Goal: Task Accomplishment & Management: Manage account settings

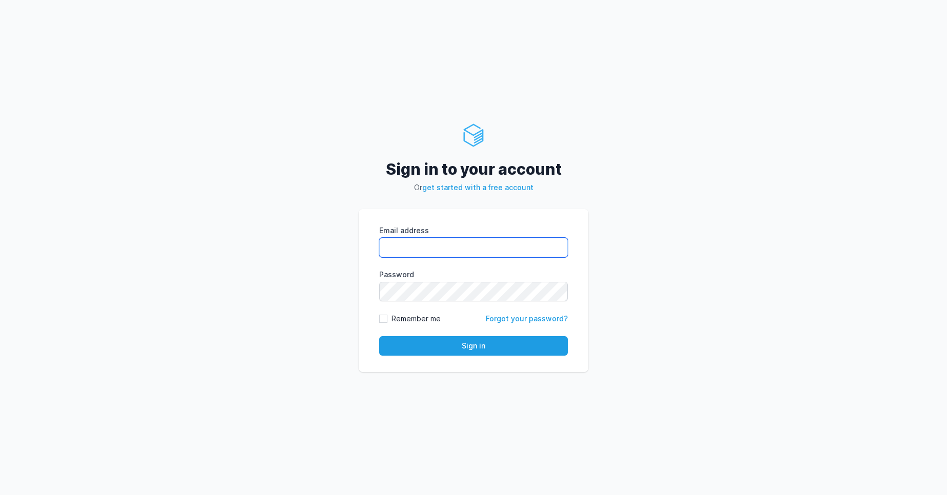
click at [473, 241] on input "Email address" at bounding box center [473, 247] width 189 height 19
click at [263, 263] on div "Sign in to your account Or get started with a free account Email address eyJpdi…" at bounding box center [473, 247] width 947 height 495
click at [396, 251] on input "Email address" at bounding box center [473, 247] width 189 height 19
type input "vijendar.reddy@cdmx.in"
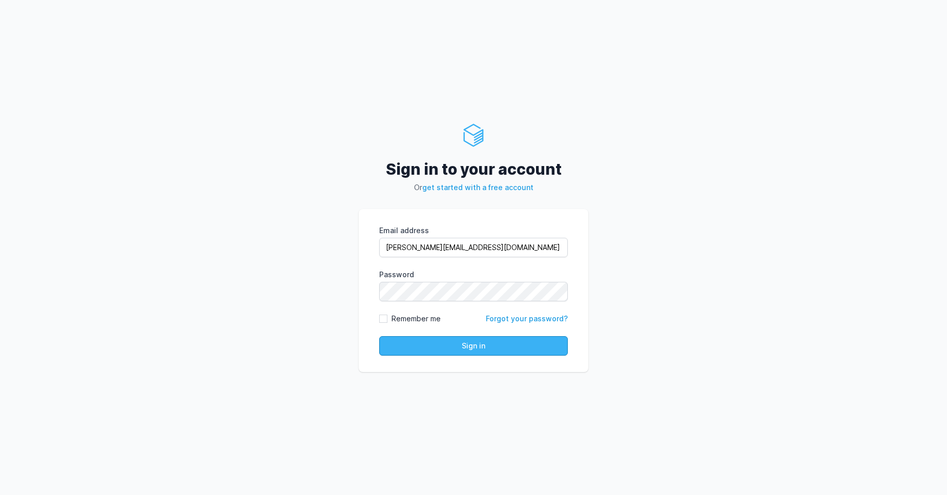
click at [499, 347] on button "Sign in" at bounding box center [473, 345] width 189 height 19
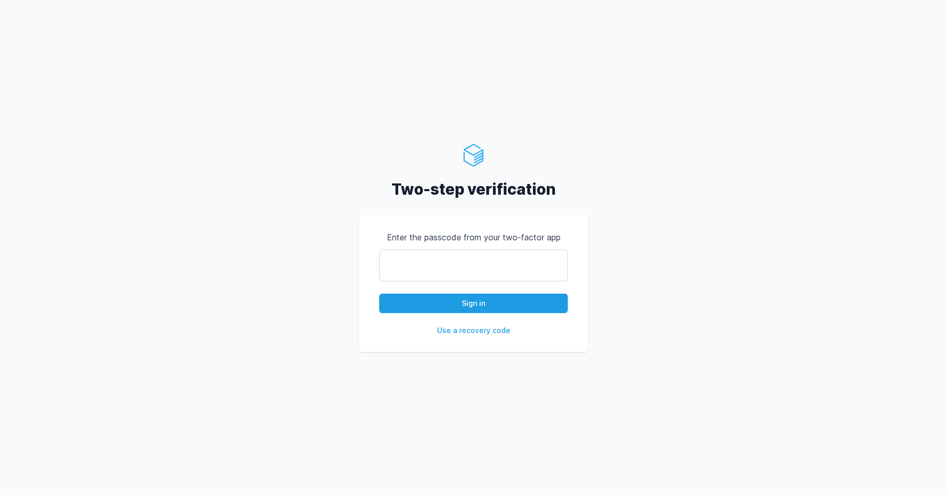
click at [443, 267] on input "text" at bounding box center [473, 266] width 189 height 32
type input "738593"
click at [483, 300] on button "Sign in" at bounding box center [473, 303] width 189 height 19
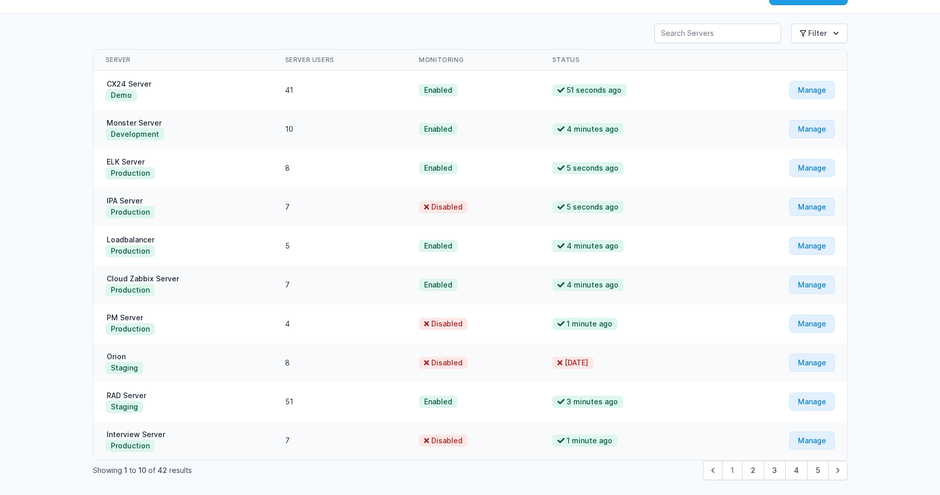
scroll to position [98, 0]
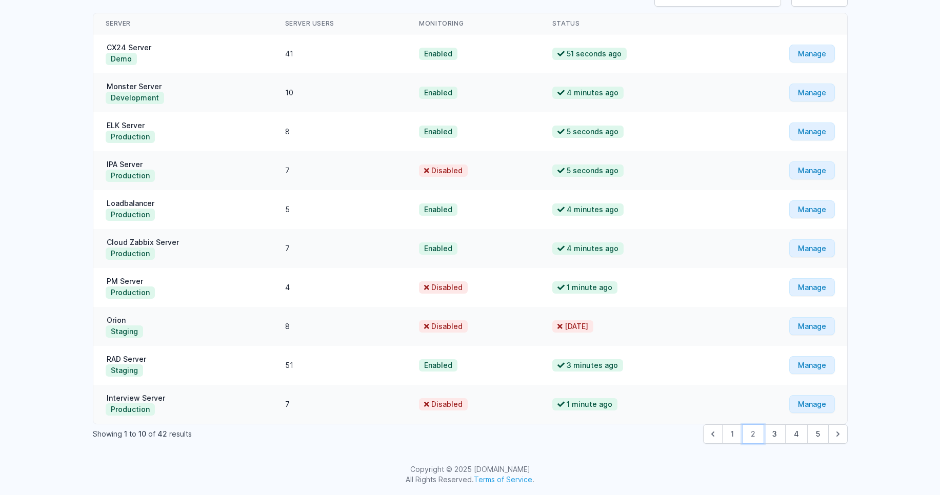
click at [753, 438] on button "2" at bounding box center [753, 433] width 22 height 19
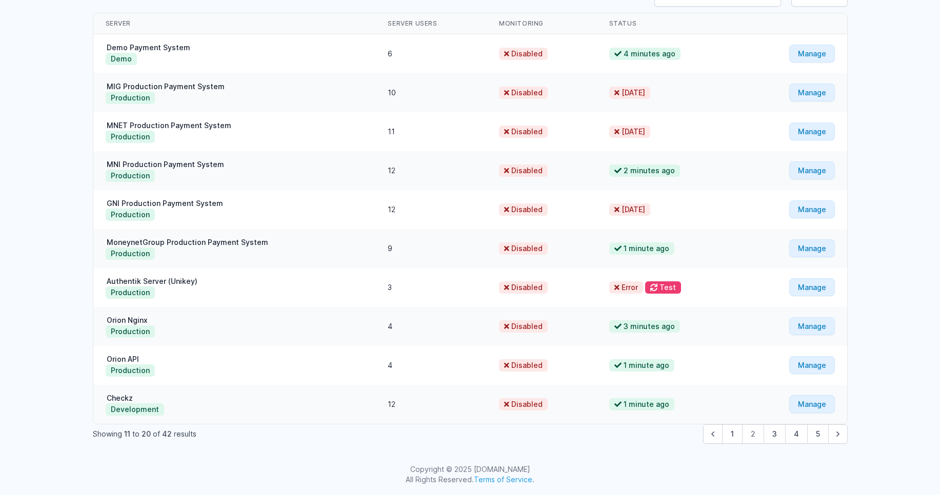
click at [754, 434] on span "2" at bounding box center [753, 433] width 22 height 19
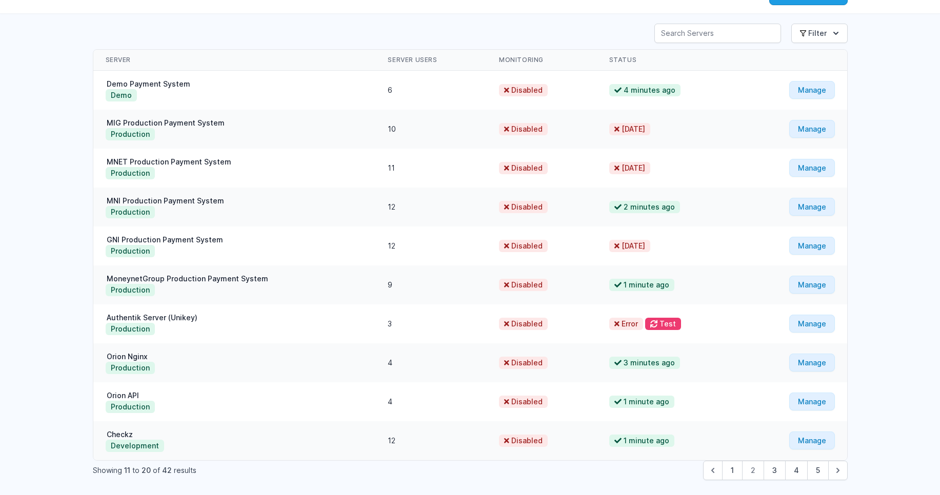
scroll to position [98, 0]
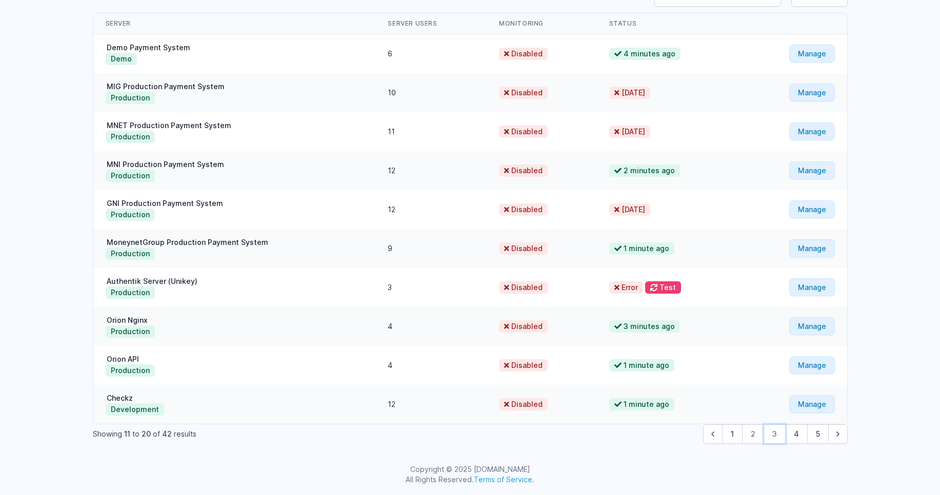
click at [771, 439] on button "3" at bounding box center [774, 433] width 22 height 19
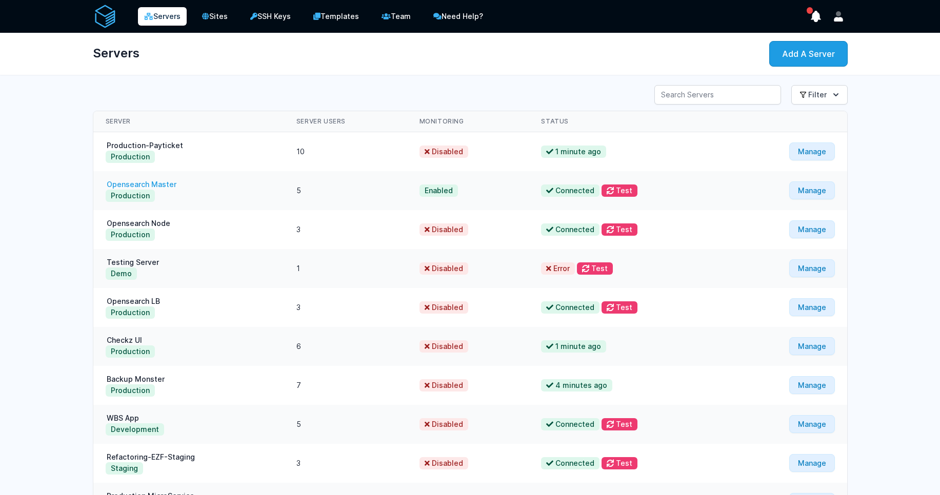
click at [159, 185] on link "Opensearch Master" at bounding box center [142, 184] width 72 height 9
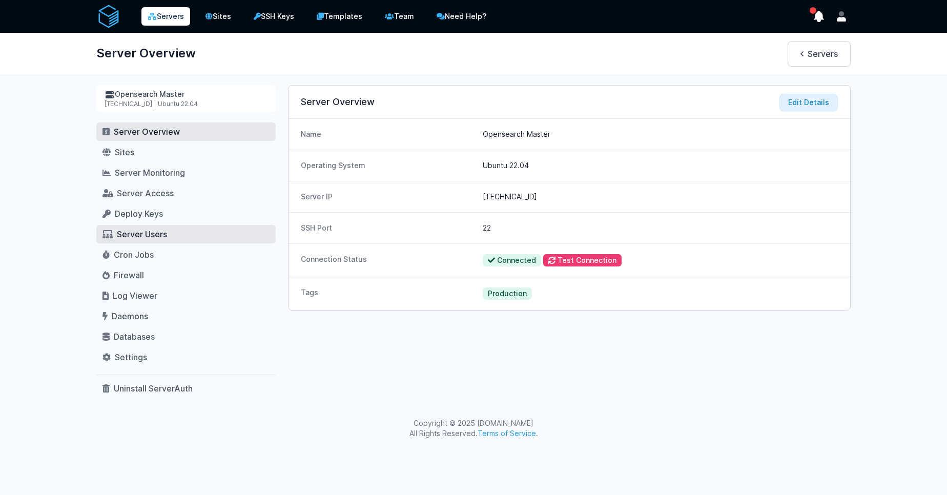
click at [160, 232] on span "Server Users" at bounding box center [142, 234] width 50 height 10
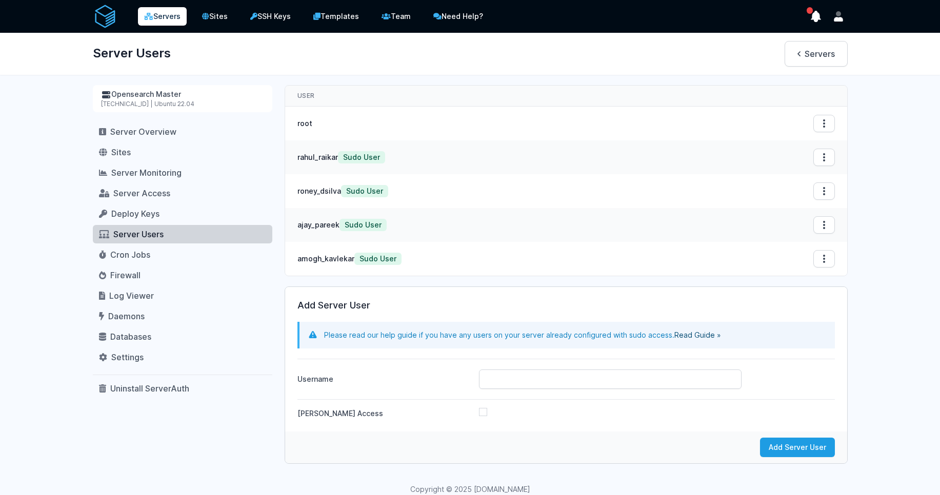
click at [132, 234] on span "Server Users" at bounding box center [138, 234] width 50 height 10
click at [144, 191] on span "Server Access" at bounding box center [141, 193] width 57 height 10
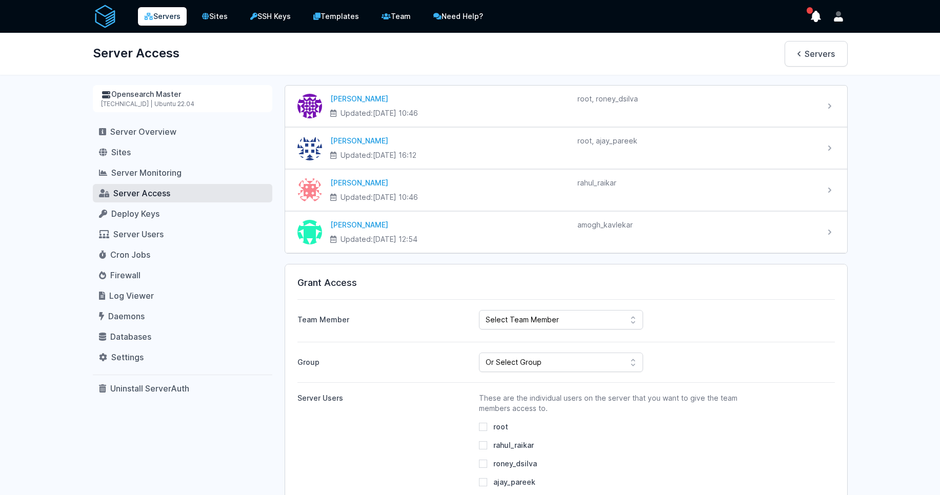
click at [158, 19] on link "Servers" at bounding box center [162, 16] width 49 height 18
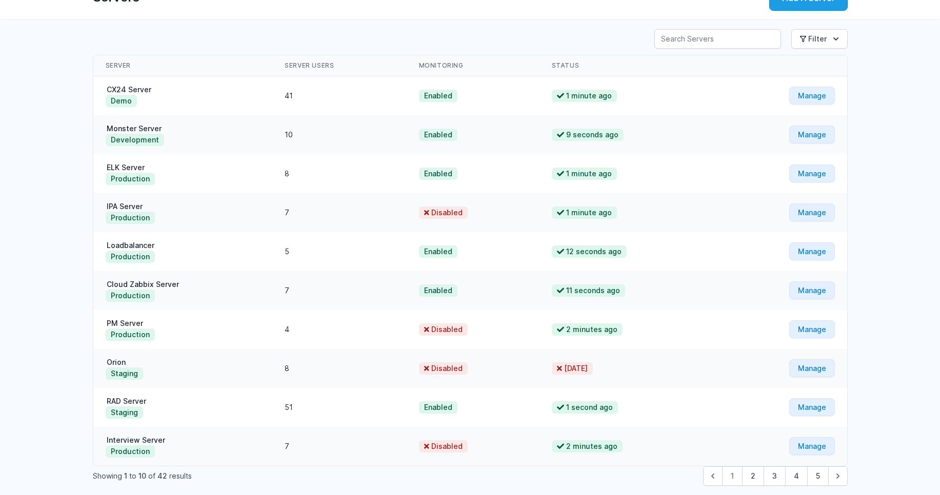
scroll to position [98, 0]
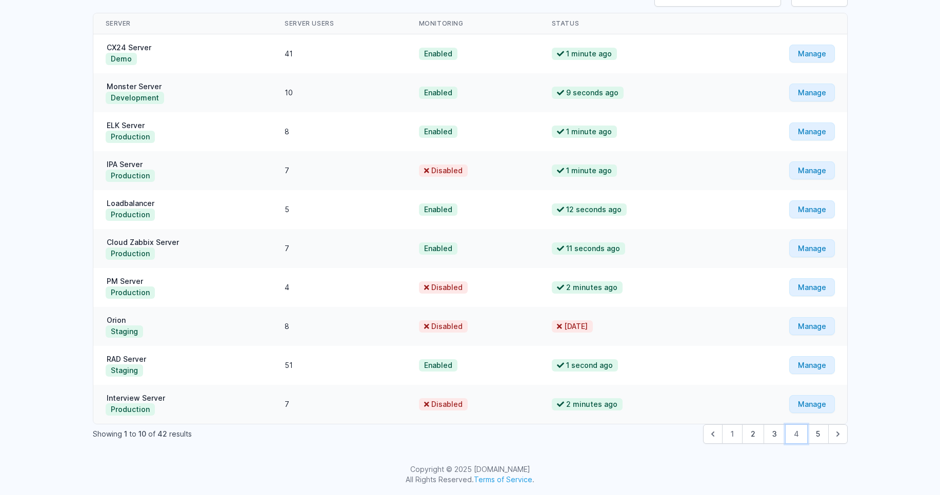
click at [791, 431] on button "4" at bounding box center [796, 433] width 23 height 19
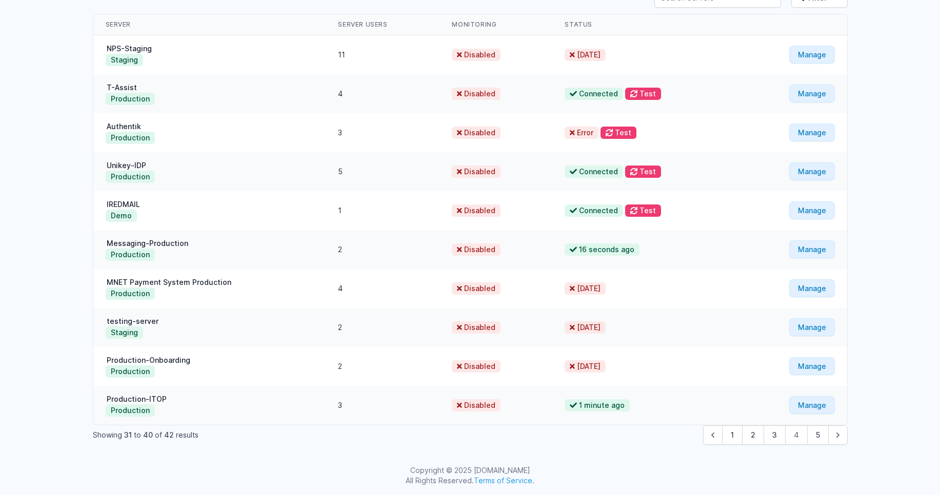
scroll to position [98, 0]
click at [773, 434] on button "3" at bounding box center [774, 433] width 22 height 19
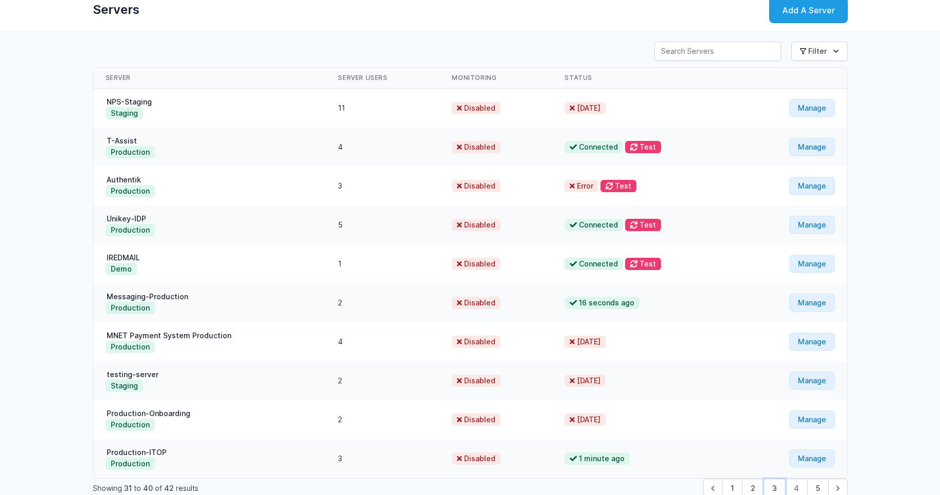
scroll to position [0, 0]
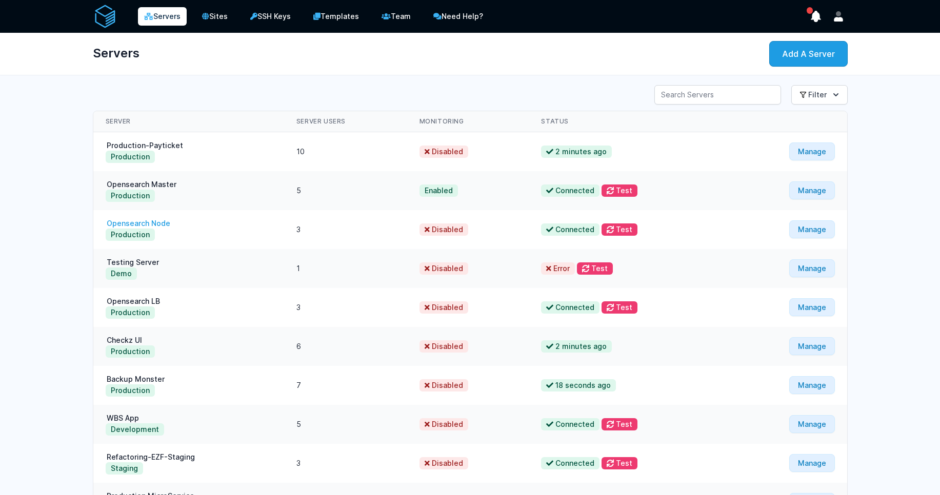
click at [149, 225] on link "Opensearch Node" at bounding box center [139, 223] width 66 height 9
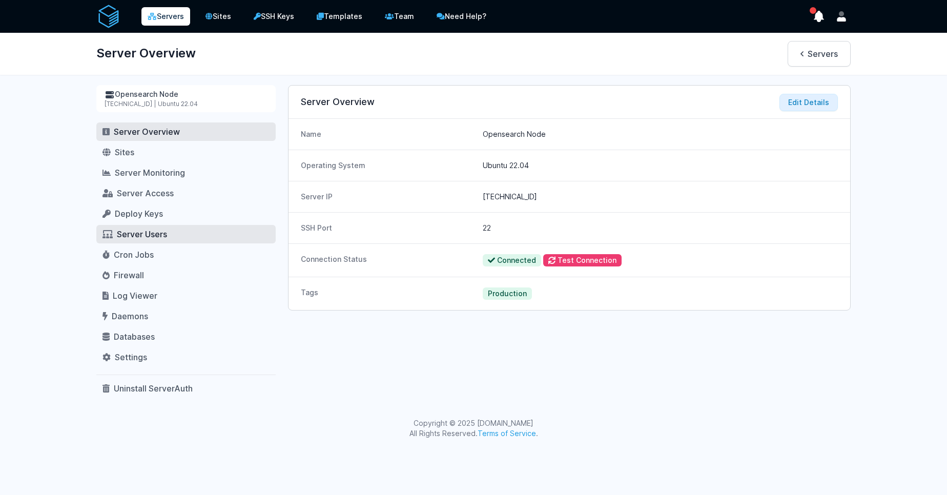
click at [155, 228] on link "Server Users" at bounding box center [185, 234] width 179 height 18
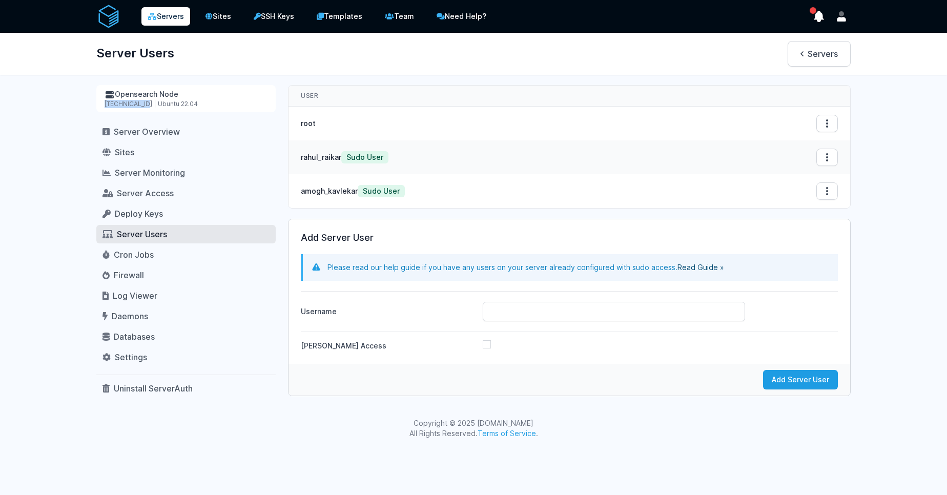
drag, startPoint x: 141, startPoint y: 102, endPoint x: 103, endPoint y: 105, distance: 38.5
click at [103, 105] on div "Opensearch Node [TECHNICAL_ID] | Ubuntu 22.04" at bounding box center [185, 98] width 179 height 27
copy div "[TECHNICAL_ID]"
click at [301, 414] on div "Copyright © 2025 [DOMAIN_NAME] All Rights Reserved. Terms of Service ." at bounding box center [473, 428] width 947 height 41
click at [506, 312] on input "Username" at bounding box center [614, 311] width 262 height 19
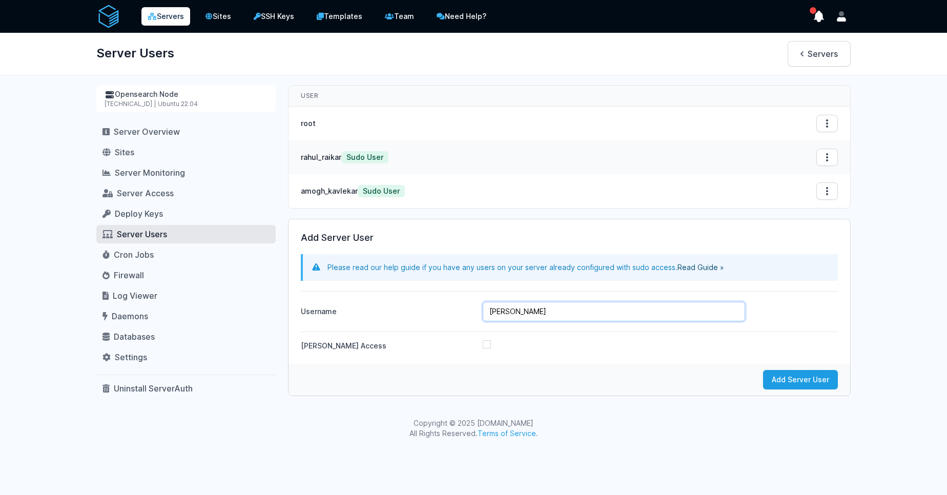
type input "vijendar_reddy"
click at [795, 382] on button "Add Server User" at bounding box center [800, 379] width 75 height 19
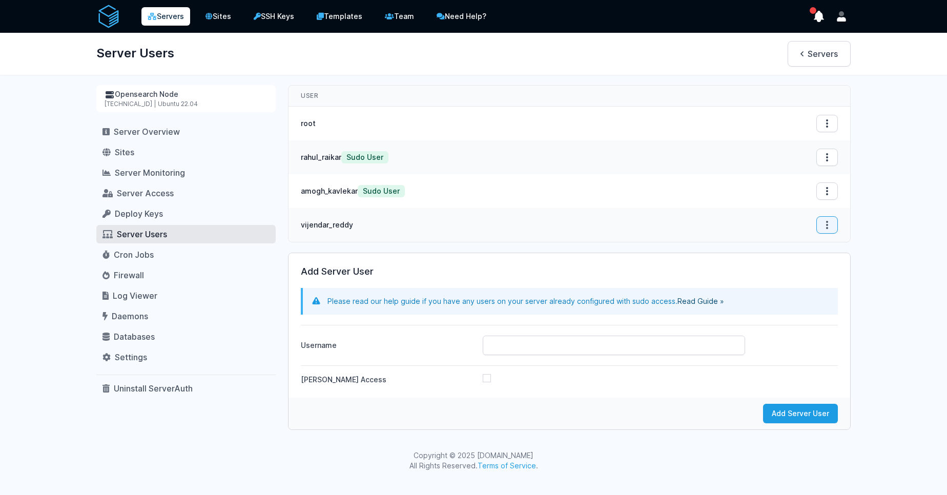
click at [821, 221] on button "Open options" at bounding box center [828, 224] width 22 height 17
click at [762, 250] on button "Grant Sudo Access" at bounding box center [785, 249] width 131 height 18
drag, startPoint x: 145, startPoint y: 104, endPoint x: 101, endPoint y: 105, distance: 43.6
click at [101, 105] on div "Opensearch Node [TECHNICAL_ID] | Ubuntu 22.04" at bounding box center [185, 98] width 179 height 27
copy div "[TECHNICAL_ID]"
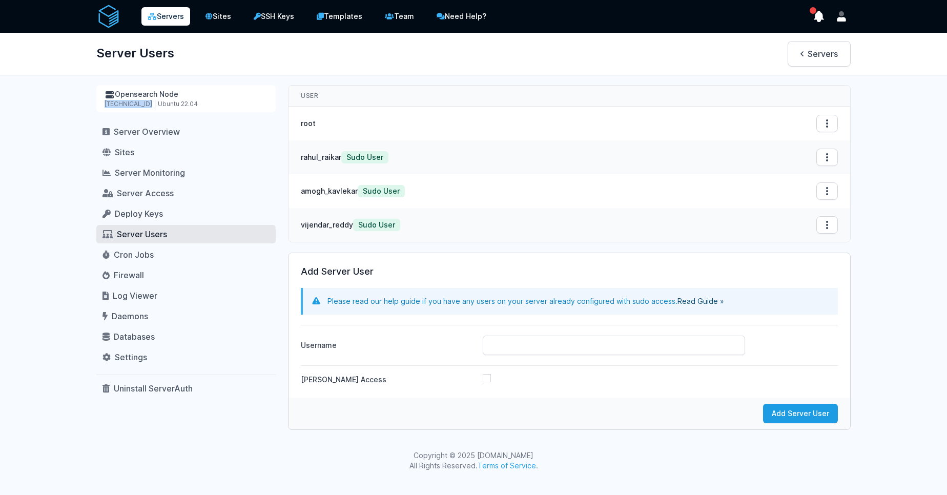
drag, startPoint x: 120, startPoint y: 103, endPoint x: 580, endPoint y: 333, distance: 514.7
click at [580, 333] on div "Opensearch Node 138.68.136.15 | Ubuntu 22.04 Server Overview Sites Server Monit…" at bounding box center [473, 257] width 755 height 345
click at [162, 131] on span "Server Overview" at bounding box center [147, 132] width 66 height 10
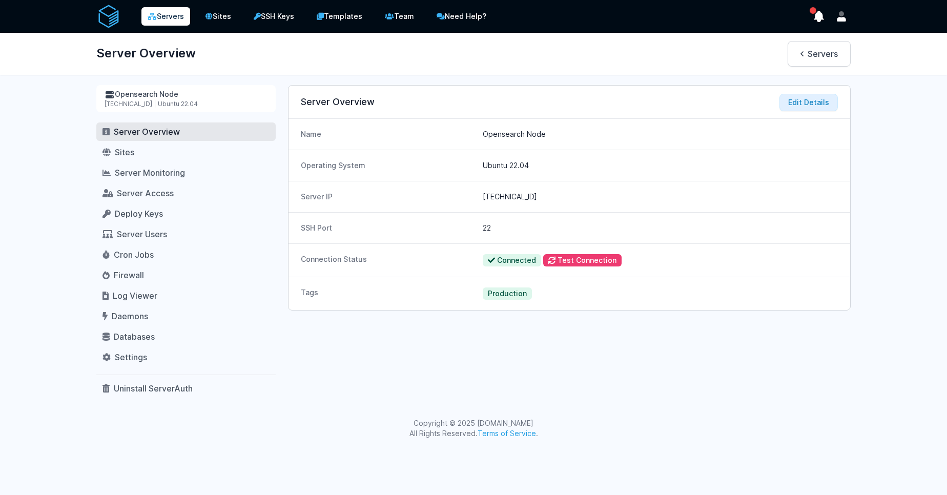
click at [160, 92] on div "Opensearch Node" at bounding box center [186, 94] width 163 height 11
drag, startPoint x: 143, startPoint y: 103, endPoint x: 103, endPoint y: 101, distance: 40.0
click at [103, 101] on div "Opensearch Node [TECHNICAL_ID] | Ubuntu 22.04" at bounding box center [185, 98] width 179 height 27
copy div "[TECHNICAL_ID]"
